Goal: Task Accomplishment & Management: Complete application form

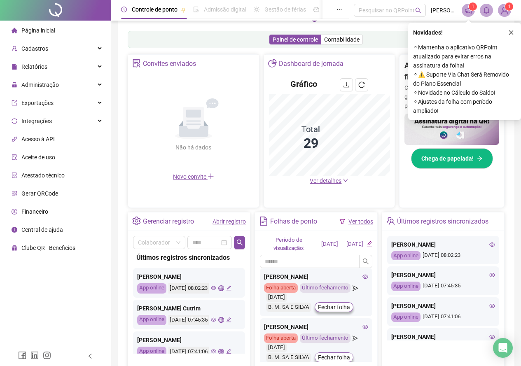
scroll to position [129, 0]
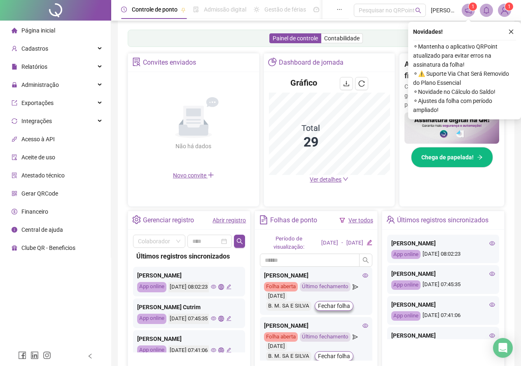
click at [489, 277] on icon "eye" at bounding box center [492, 274] width 6 height 6
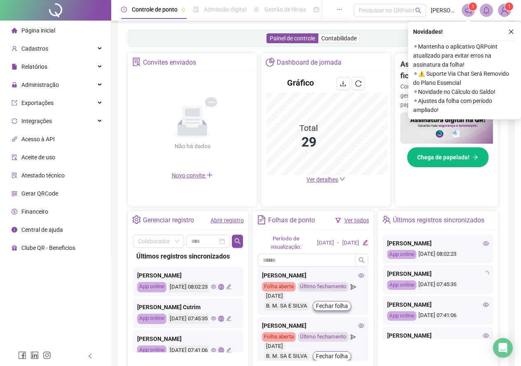
type input "**********"
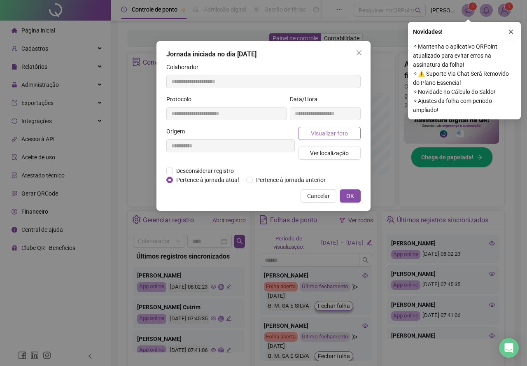
click at [334, 133] on span "Visualizar foto" at bounding box center [329, 133] width 37 height 9
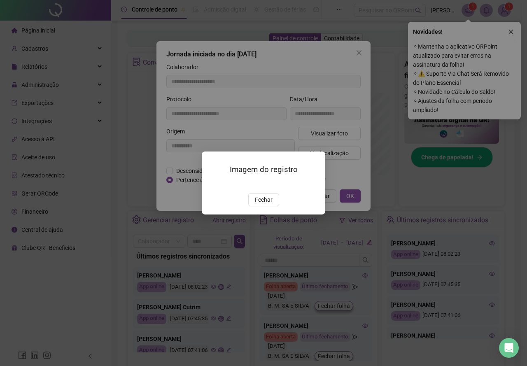
click at [264, 204] on span "Fechar" at bounding box center [264, 199] width 18 height 9
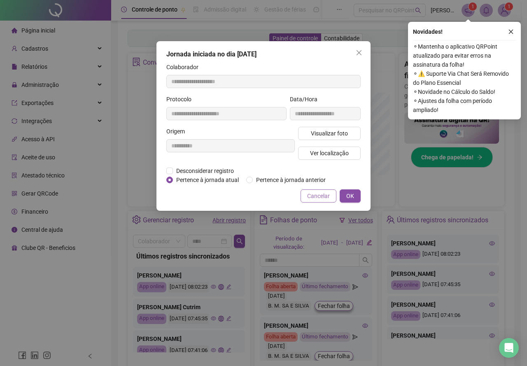
click at [321, 196] on span "Cancelar" at bounding box center [318, 195] width 23 height 9
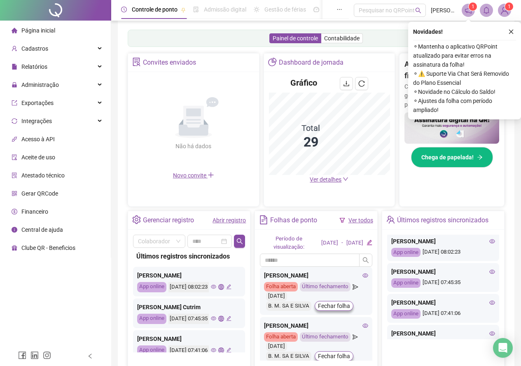
scroll to position [0, 0]
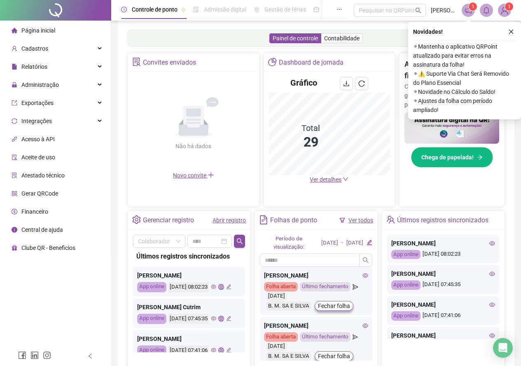
click at [489, 246] on icon "eye" at bounding box center [492, 243] width 6 height 6
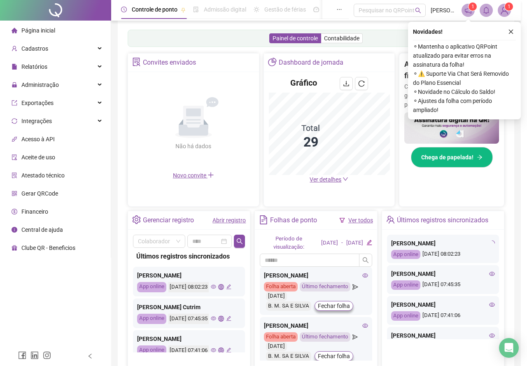
type input "**********"
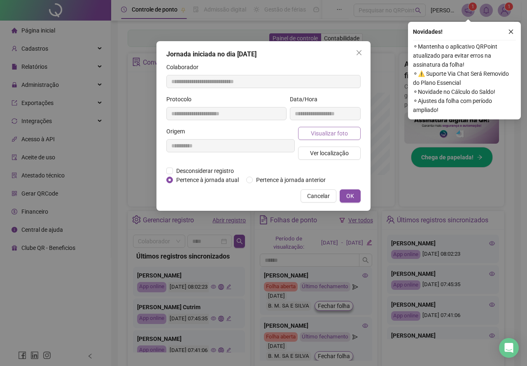
click at [315, 134] on span "Visualizar foto" at bounding box center [329, 133] width 37 height 9
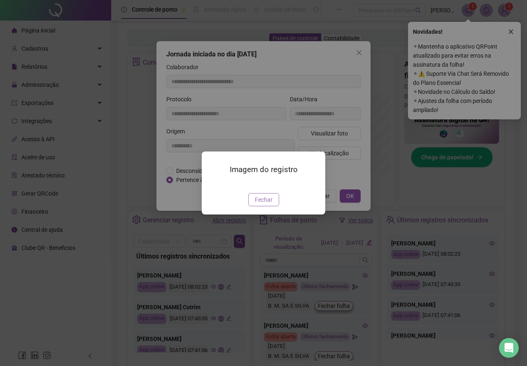
click at [263, 204] on span "Fechar" at bounding box center [264, 199] width 18 height 9
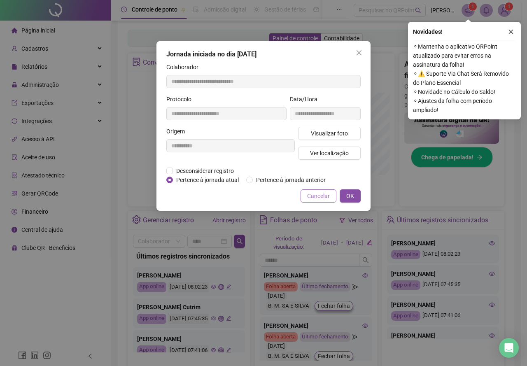
click at [315, 197] on span "Cancelar" at bounding box center [318, 195] width 23 height 9
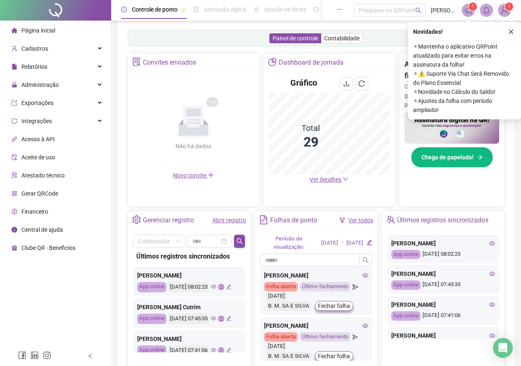
click at [489, 277] on icon "eye" at bounding box center [492, 274] width 6 height 6
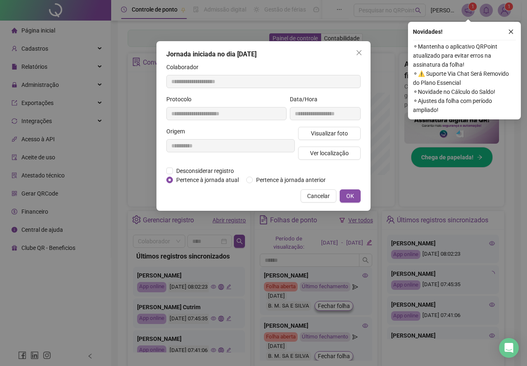
type input "**********"
click at [335, 132] on span "Visualizar foto" at bounding box center [329, 133] width 37 height 9
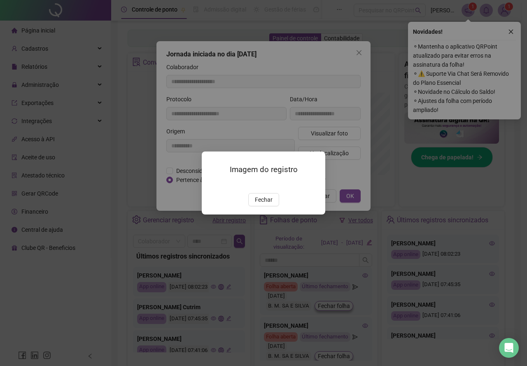
drag, startPoint x: 266, startPoint y: 247, endPoint x: 266, endPoint y: 240, distance: 6.2
click at [266, 206] on button "Fechar" at bounding box center [263, 199] width 31 height 13
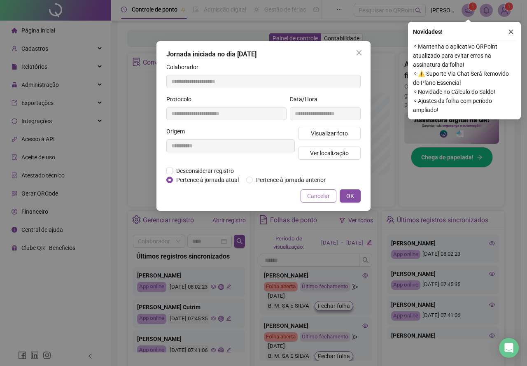
click at [322, 198] on span "Cancelar" at bounding box center [318, 195] width 23 height 9
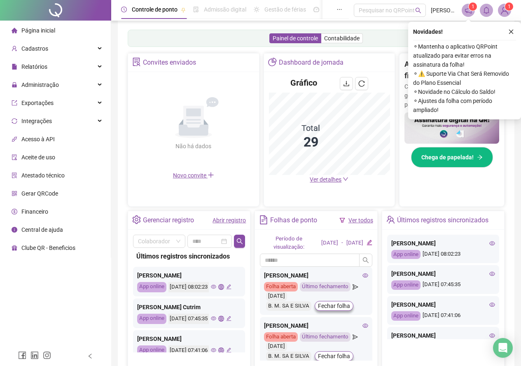
click at [489, 308] on icon "eye" at bounding box center [492, 305] width 6 height 6
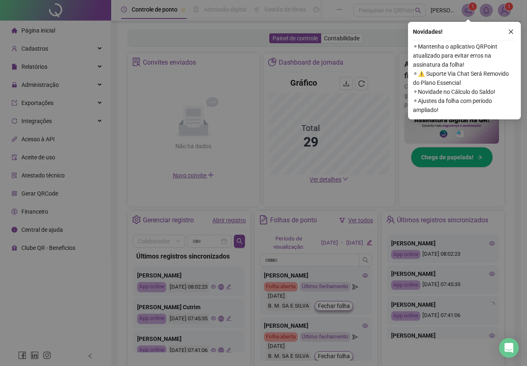
type input "**********"
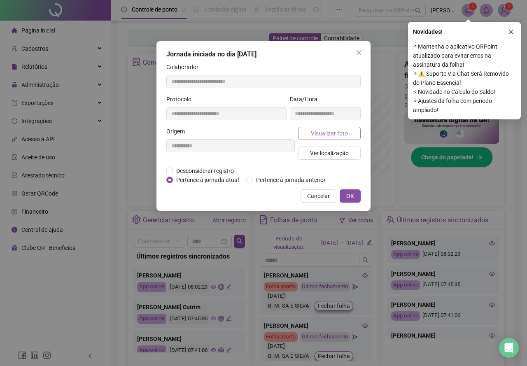
click at [328, 139] on button "Visualizar foto" at bounding box center [329, 133] width 63 height 13
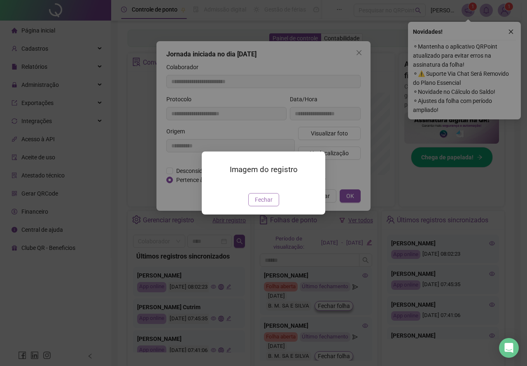
click at [264, 204] on span "Fechar" at bounding box center [264, 199] width 18 height 9
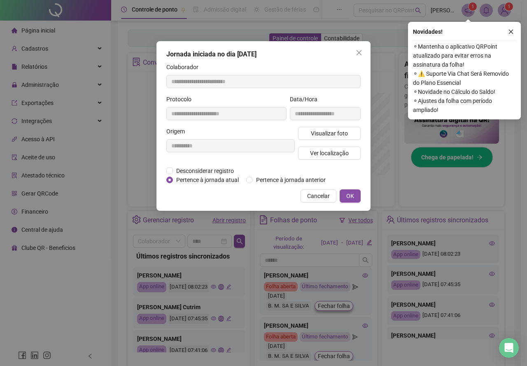
click at [308, 196] on button "Cancelar" at bounding box center [319, 195] width 36 height 13
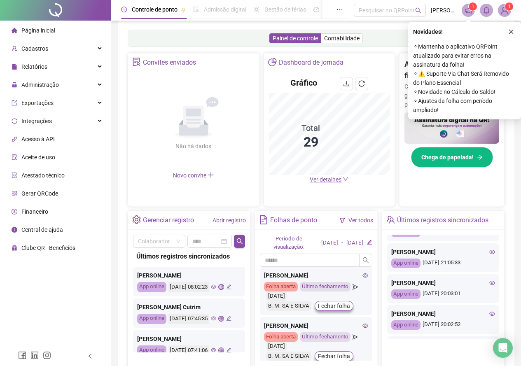
scroll to position [100, 0]
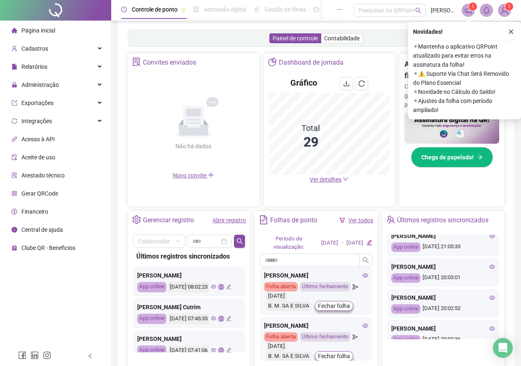
click at [489, 239] on icon "eye" at bounding box center [492, 236] width 6 height 6
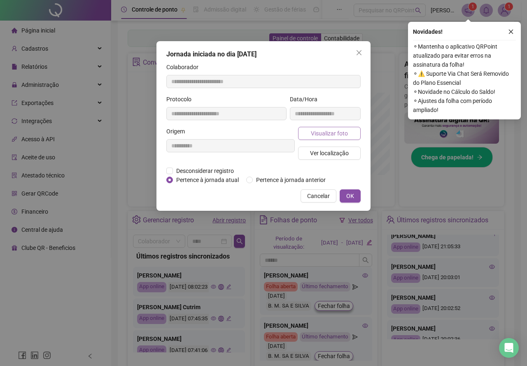
type input "**********"
click at [328, 130] on span "Visualizar foto" at bounding box center [329, 133] width 37 height 9
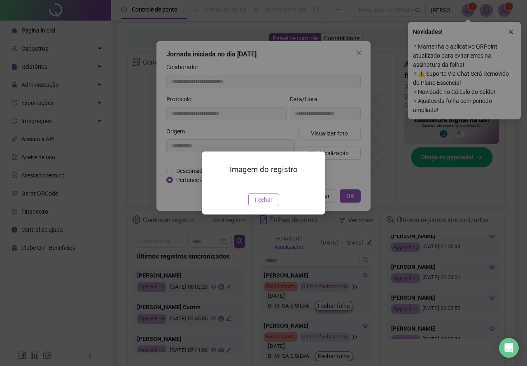
click at [261, 204] on span "Fechar" at bounding box center [264, 199] width 18 height 9
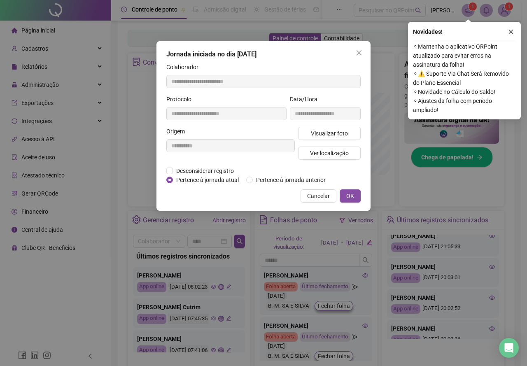
click at [325, 196] on span "Cancelar" at bounding box center [318, 195] width 23 height 9
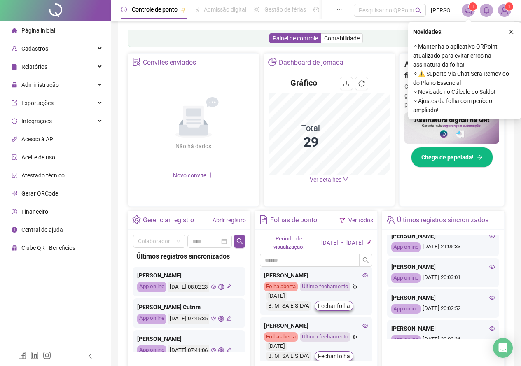
click at [510, 32] on icon "close" at bounding box center [511, 32] width 6 height 6
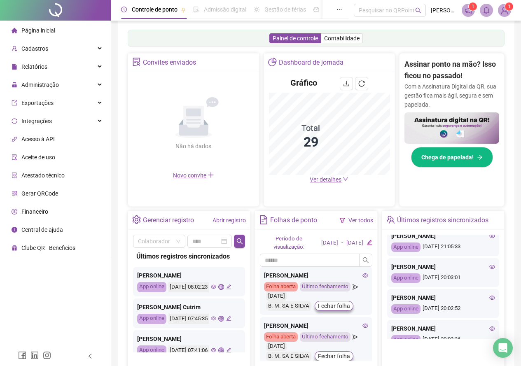
click at [53, 32] on span "Página inicial" at bounding box center [38, 30] width 34 height 7
click at [47, 84] on span "Administração" at bounding box center [39, 85] width 37 height 7
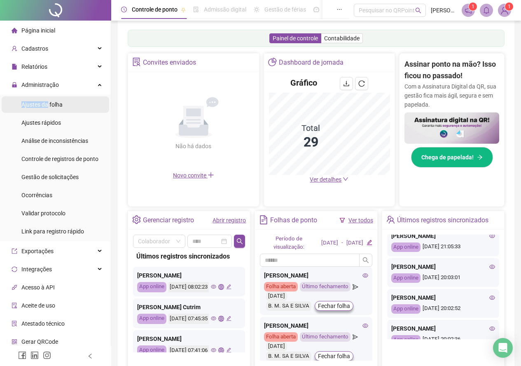
click at [47, 100] on div "Ajustes da folha" at bounding box center [41, 104] width 41 height 16
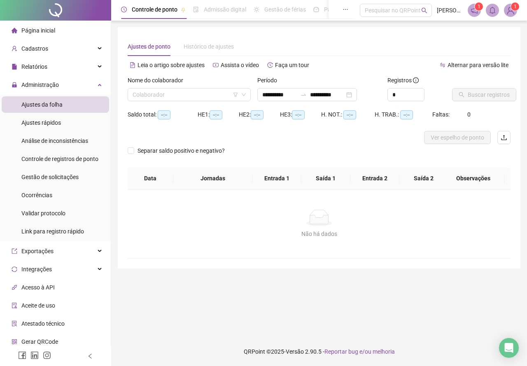
click at [42, 28] on span "Página inicial" at bounding box center [38, 30] width 34 height 7
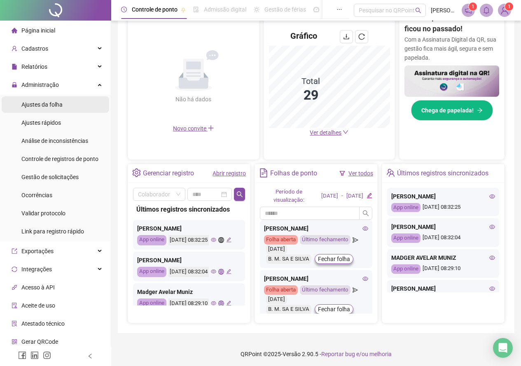
click at [38, 100] on div "Ajustes da folha" at bounding box center [41, 104] width 41 height 16
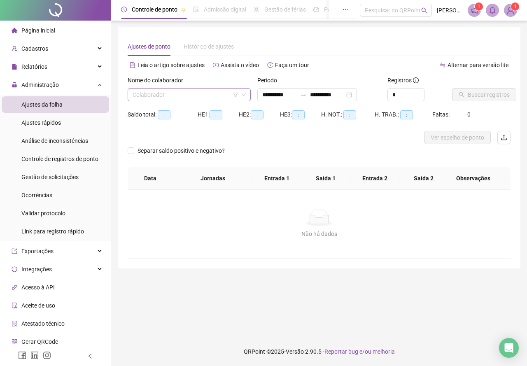
click at [173, 92] on input "search" at bounding box center [186, 95] width 106 height 12
type input "**"
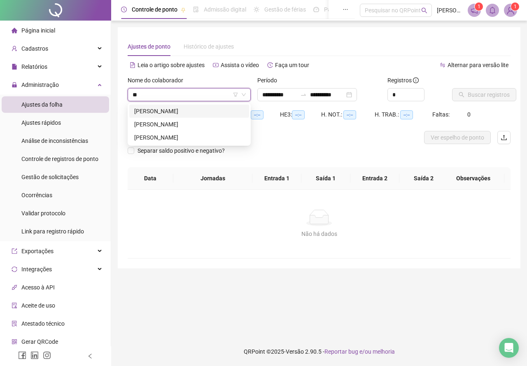
type input "**********"
click at [179, 123] on div "[PERSON_NAME]" at bounding box center [189, 124] width 110 height 9
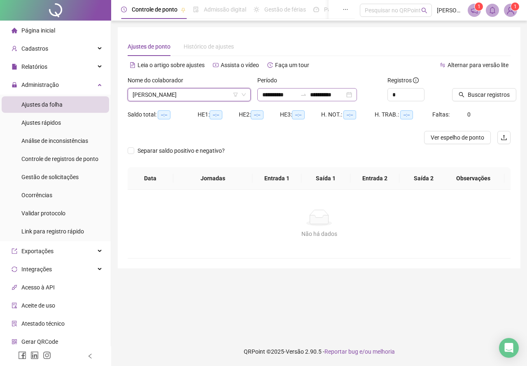
click at [357, 96] on div "**********" at bounding box center [307, 94] width 100 height 13
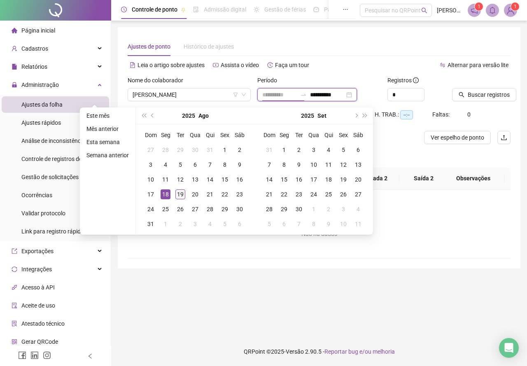
type input "**********"
click at [179, 194] on div "19" at bounding box center [180, 194] width 10 height 10
type input "**********"
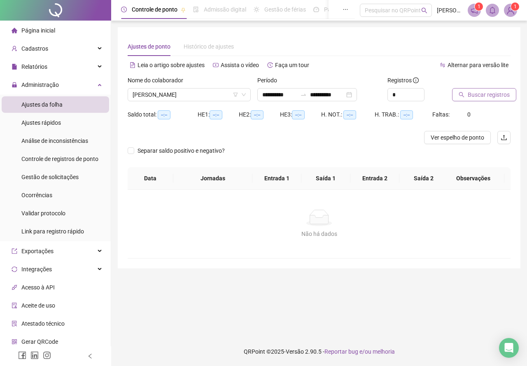
click at [491, 94] on span "Buscar registros" at bounding box center [489, 94] width 42 height 9
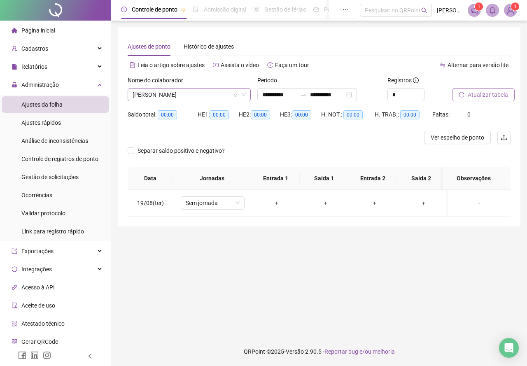
click at [185, 91] on span "[PERSON_NAME]" at bounding box center [189, 95] width 113 height 12
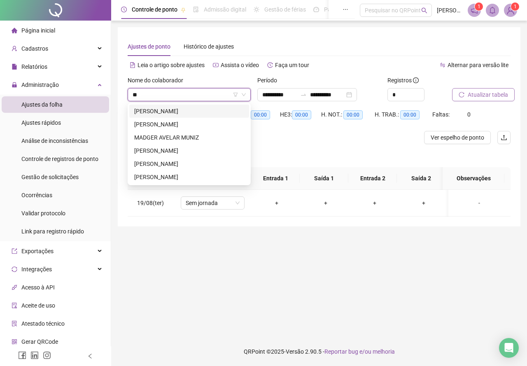
type input "***"
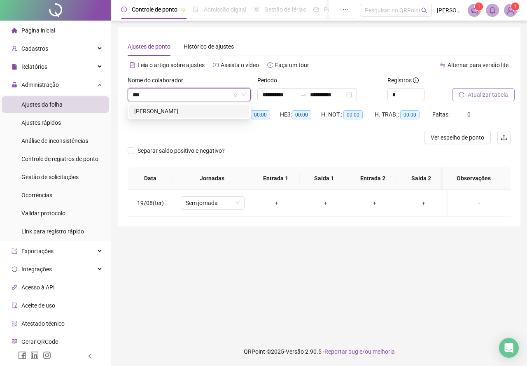
click at [196, 106] on div "[PERSON_NAME]" at bounding box center [189, 111] width 120 height 13
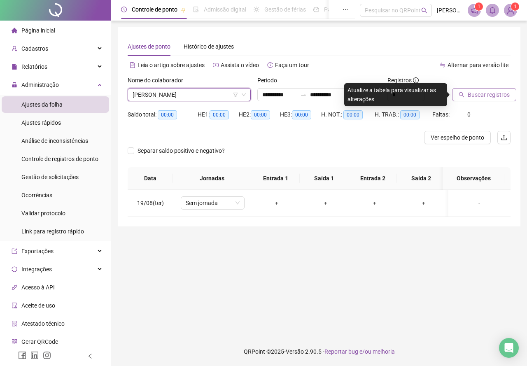
click at [501, 96] on span "Buscar registros" at bounding box center [489, 94] width 42 height 9
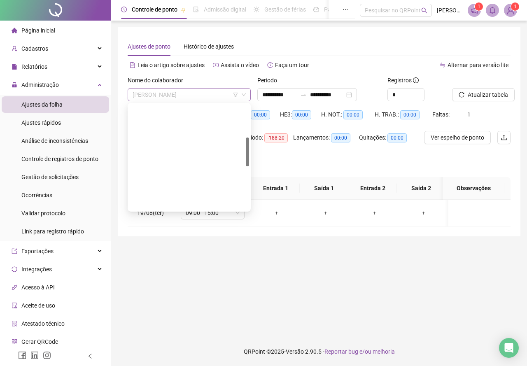
click at [192, 94] on span "[PERSON_NAME]" at bounding box center [189, 95] width 113 height 12
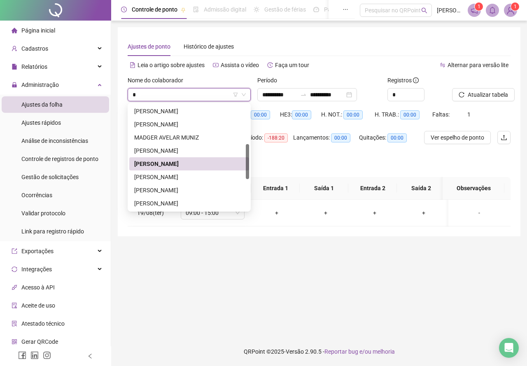
type input "**"
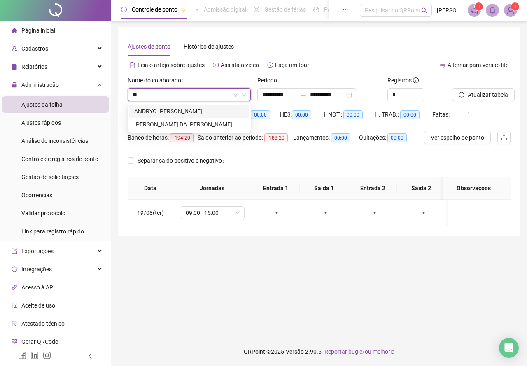
scroll to position [0, 0]
click at [194, 123] on div "[PERSON_NAME] DA [PERSON_NAME]" at bounding box center [189, 124] width 110 height 9
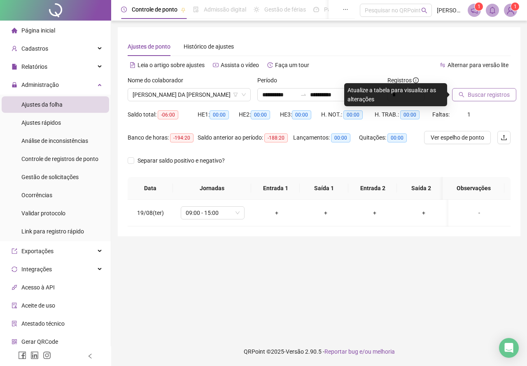
click at [472, 96] on span "Buscar registros" at bounding box center [489, 94] width 42 height 9
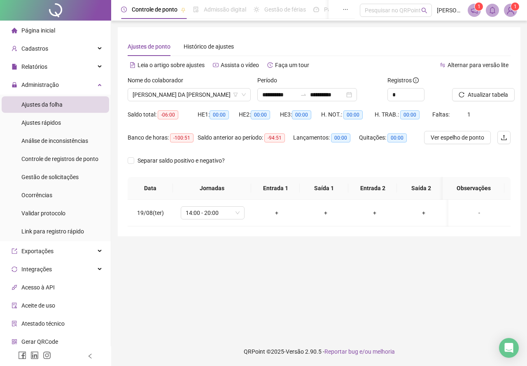
click at [183, 87] on div "Nome do colaborador" at bounding box center [189, 82] width 123 height 12
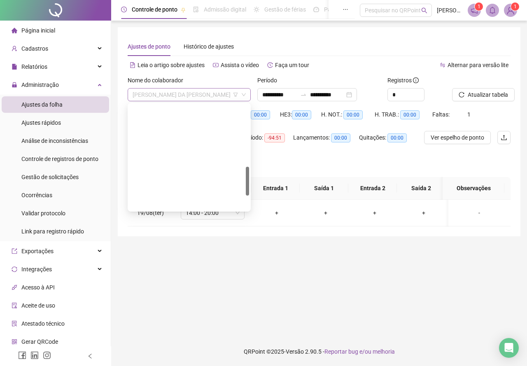
click at [184, 92] on span "[PERSON_NAME] DA [PERSON_NAME]" at bounding box center [189, 95] width 113 height 12
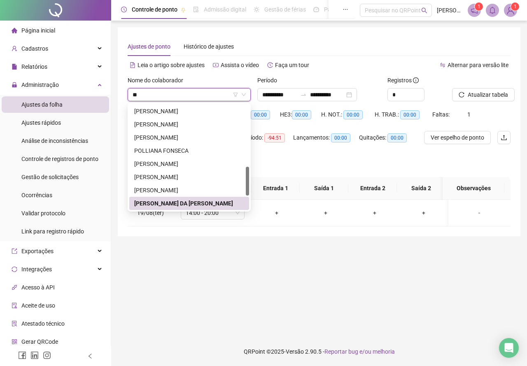
scroll to position [53, 0]
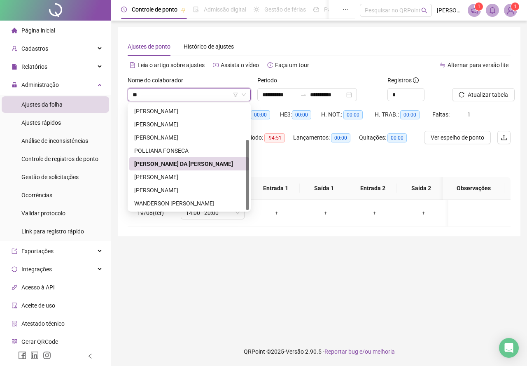
type input "***"
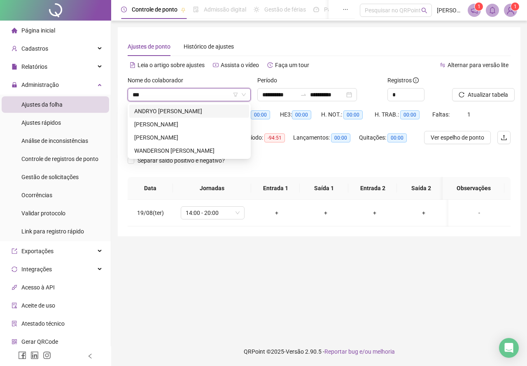
scroll to position [0, 0]
click at [192, 112] on div "ANDRYO [PERSON_NAME]" at bounding box center [189, 111] width 110 height 9
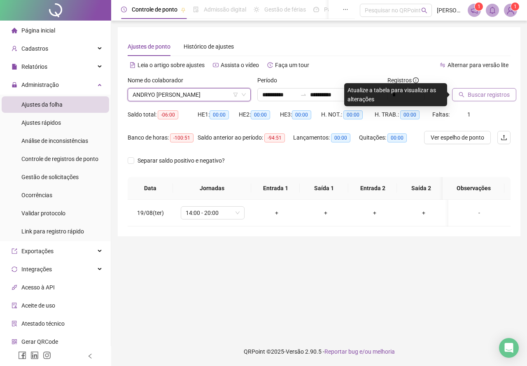
click at [487, 97] on span "Buscar registros" at bounding box center [489, 94] width 42 height 9
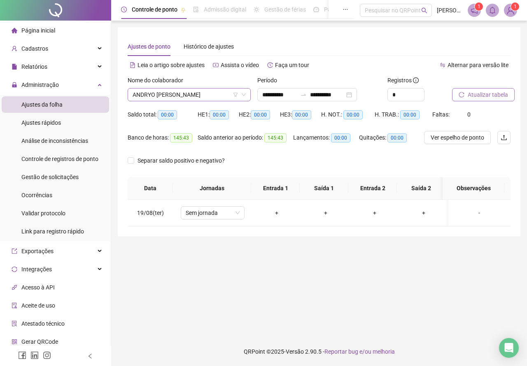
click at [190, 90] on span "ANDRYO [PERSON_NAME]" at bounding box center [189, 95] width 113 height 12
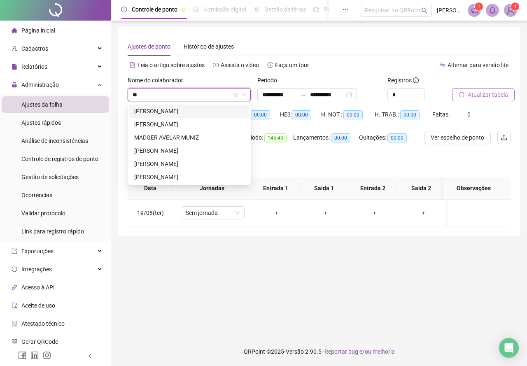
type input "***"
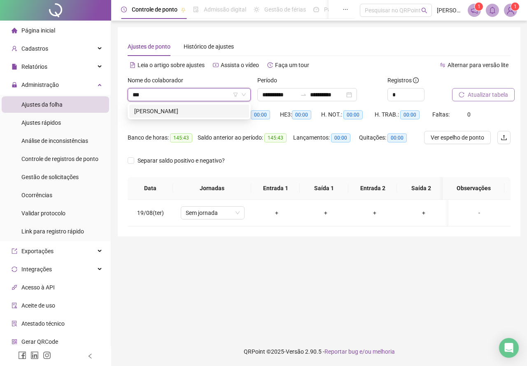
click at [208, 108] on div "[PERSON_NAME]" at bounding box center [189, 111] width 110 height 9
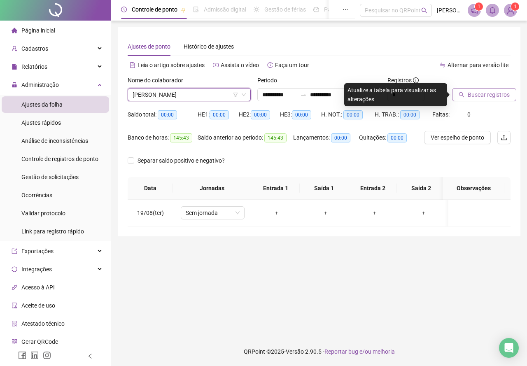
click at [496, 95] on span "Buscar registros" at bounding box center [489, 94] width 42 height 9
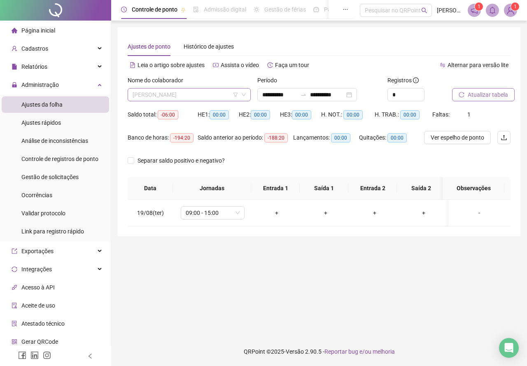
click at [203, 100] on span "[PERSON_NAME]" at bounding box center [189, 95] width 113 height 12
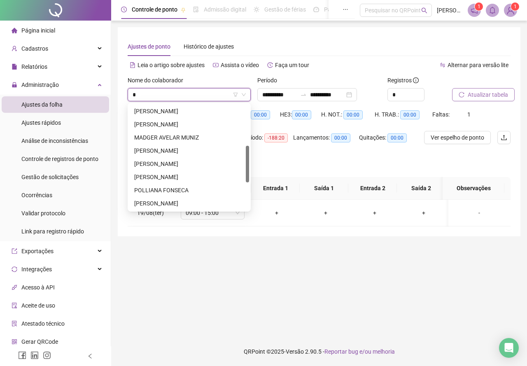
type input "**"
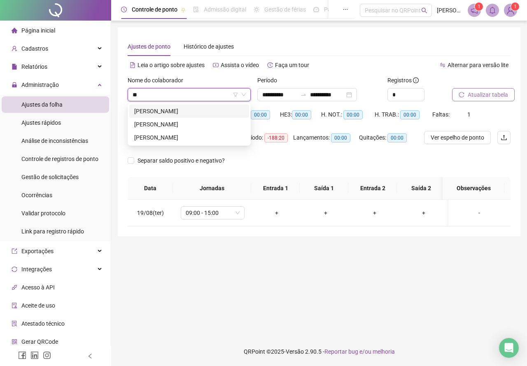
scroll to position [0, 0]
click at [207, 123] on div "[PERSON_NAME]" at bounding box center [189, 124] width 110 height 9
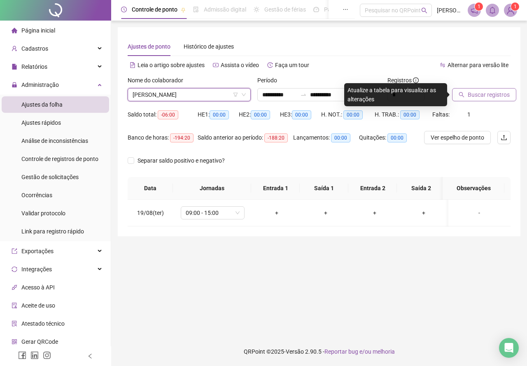
click at [478, 91] on span "Buscar registros" at bounding box center [489, 94] width 42 height 9
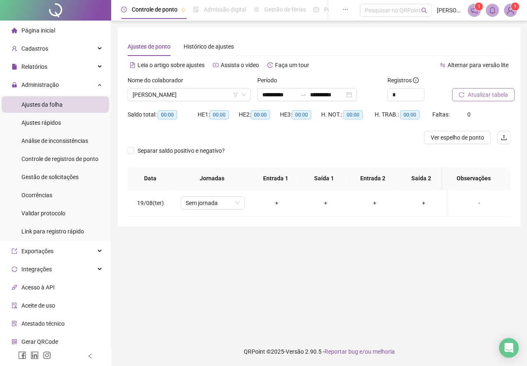
click at [467, 95] on button "Atualizar tabela" at bounding box center [483, 94] width 63 height 13
click at [206, 96] on span "[PERSON_NAME]" at bounding box center [189, 95] width 113 height 12
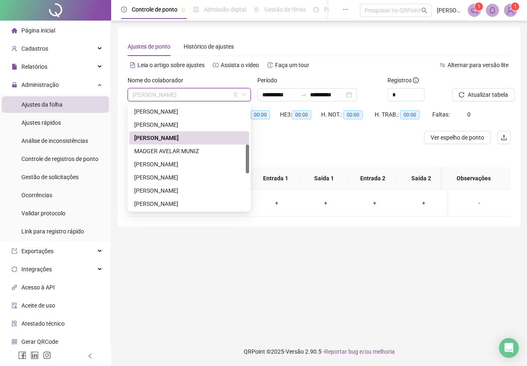
scroll to position [146, 0]
drag, startPoint x: 247, startPoint y: 139, endPoint x: 251, endPoint y: 158, distance: 19.0
click at [251, 158] on body "**********" at bounding box center [263, 183] width 527 height 366
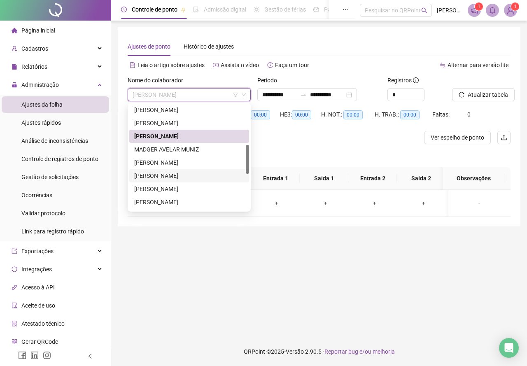
click at [205, 176] on div "[PERSON_NAME]" at bounding box center [189, 175] width 110 height 9
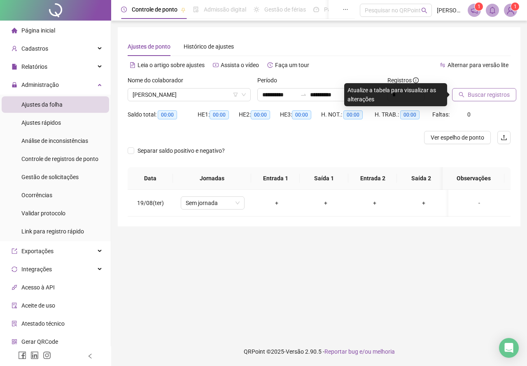
click at [467, 97] on button "Buscar registros" at bounding box center [484, 94] width 64 height 13
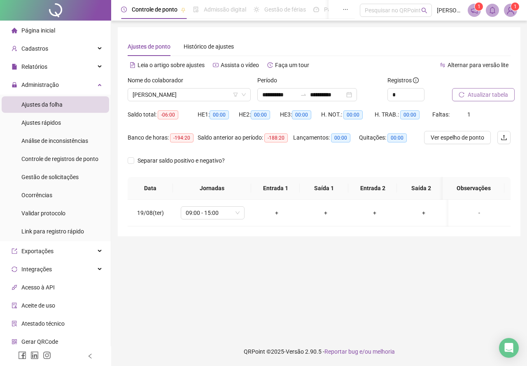
click at [482, 98] on span "Atualizar tabela" at bounding box center [488, 94] width 40 height 9
click at [189, 91] on span "[PERSON_NAME]" at bounding box center [189, 95] width 113 height 12
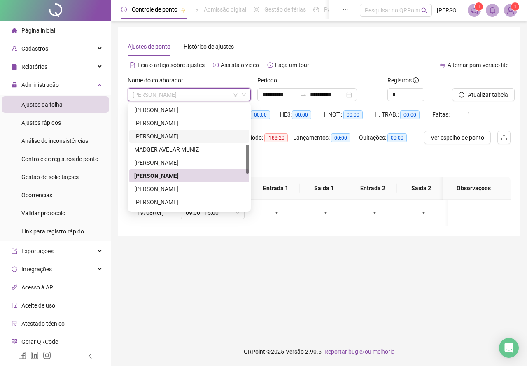
click at [184, 140] on div "[PERSON_NAME]" at bounding box center [189, 136] width 110 height 9
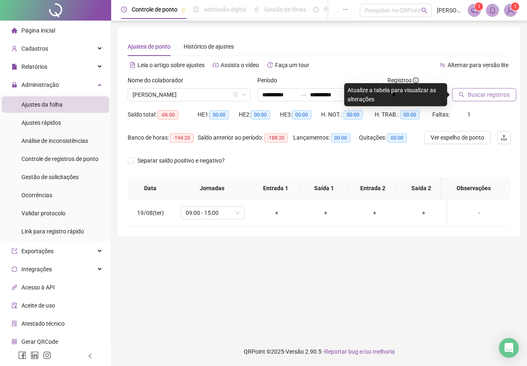
click at [477, 97] on span "Buscar registros" at bounding box center [489, 94] width 42 height 9
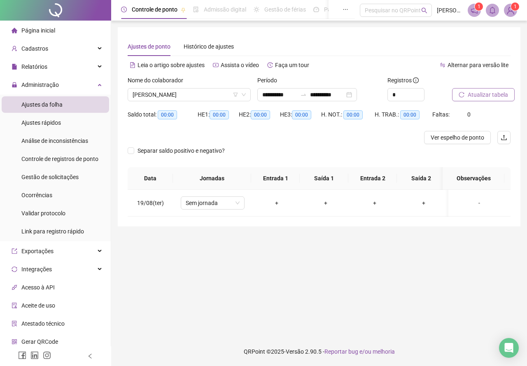
click at [468, 94] on span "Atualizar tabela" at bounding box center [488, 94] width 40 height 9
click at [214, 90] on span "[PERSON_NAME]" at bounding box center [189, 95] width 113 height 12
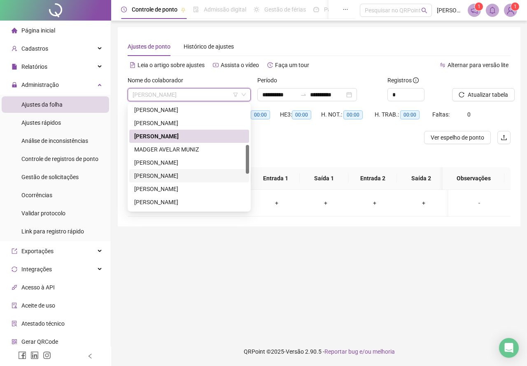
click at [199, 174] on div "[PERSON_NAME]" at bounding box center [189, 175] width 110 height 9
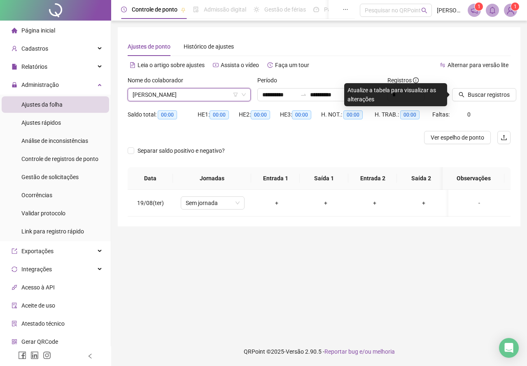
click at [491, 102] on div "Buscar registros" at bounding box center [481, 92] width 65 height 32
click at [491, 96] on span "Buscar registros" at bounding box center [489, 94] width 42 height 9
